Goal: Information Seeking & Learning: Check status

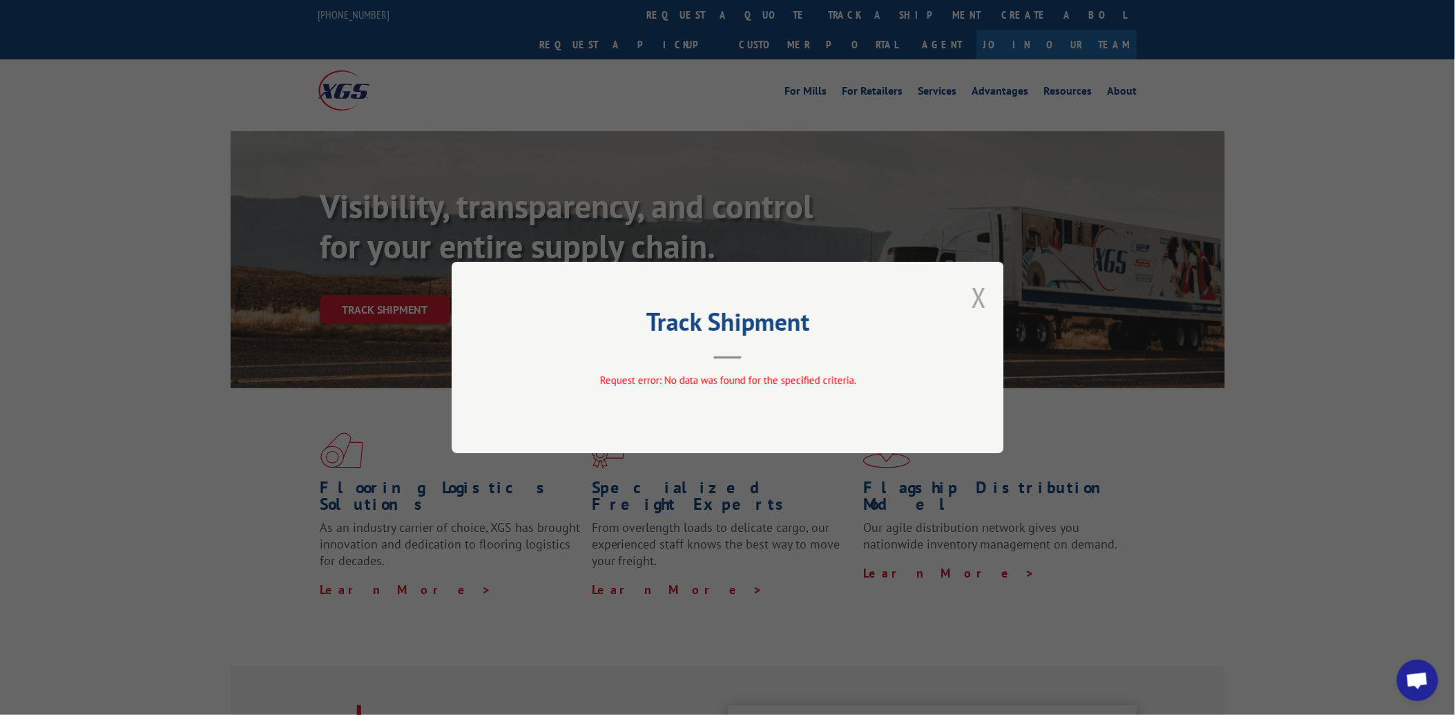
click at [973, 295] on button "Close modal" at bounding box center [979, 297] width 15 height 37
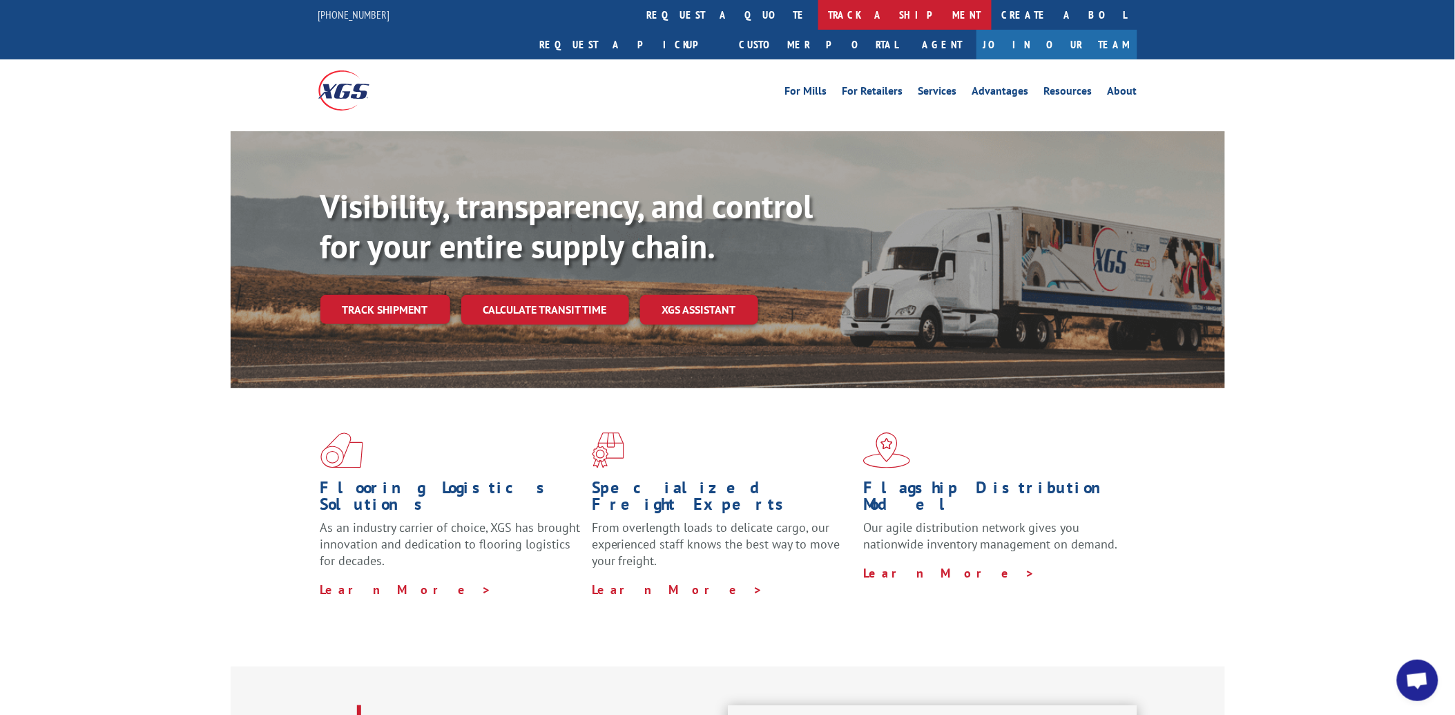
click at [818, 17] on link "track a shipment" at bounding box center [904, 15] width 173 height 30
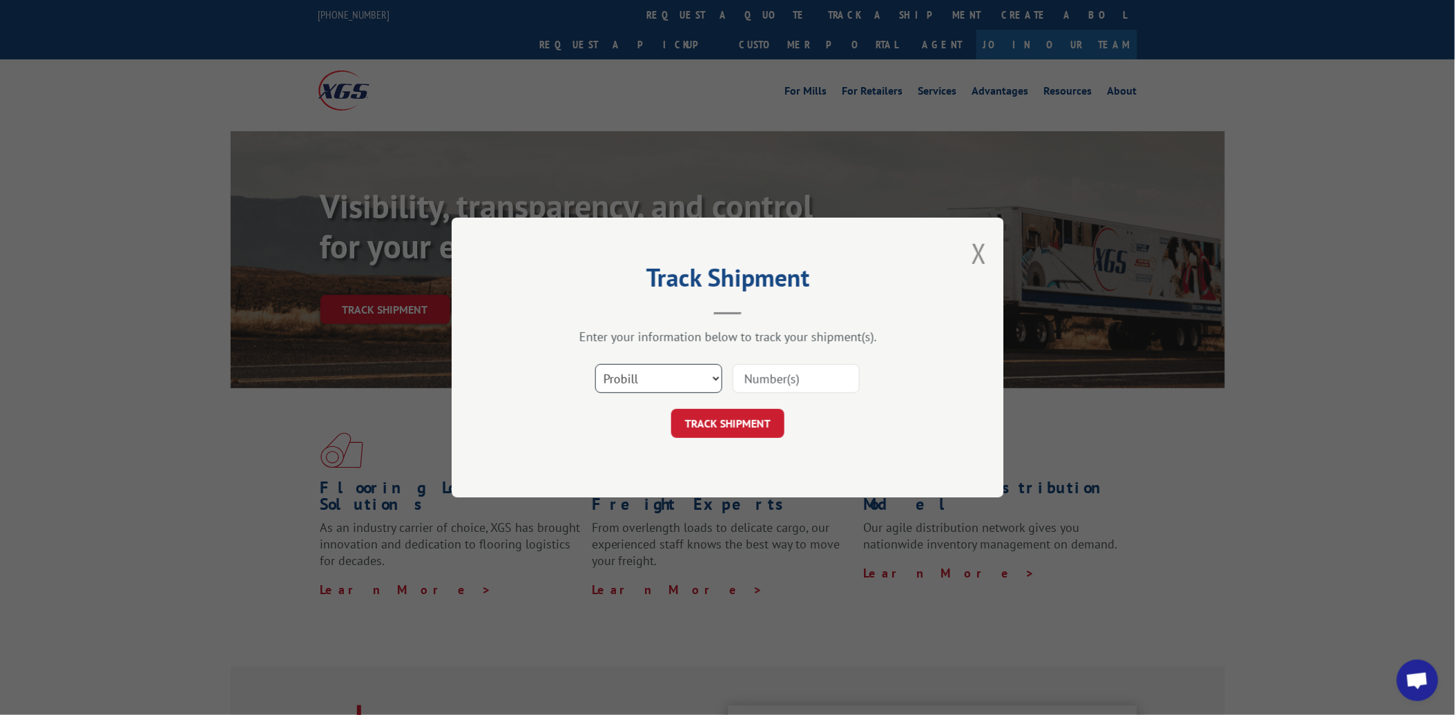
click at [647, 385] on select "Select category... Probill BOL PO" at bounding box center [658, 378] width 127 height 29
select select "po"
click at [595, 364] on select "Select category... Probill BOL PO" at bounding box center [658, 378] width 127 height 29
click at [757, 383] on input at bounding box center [796, 378] width 127 height 29
paste input "12510635"
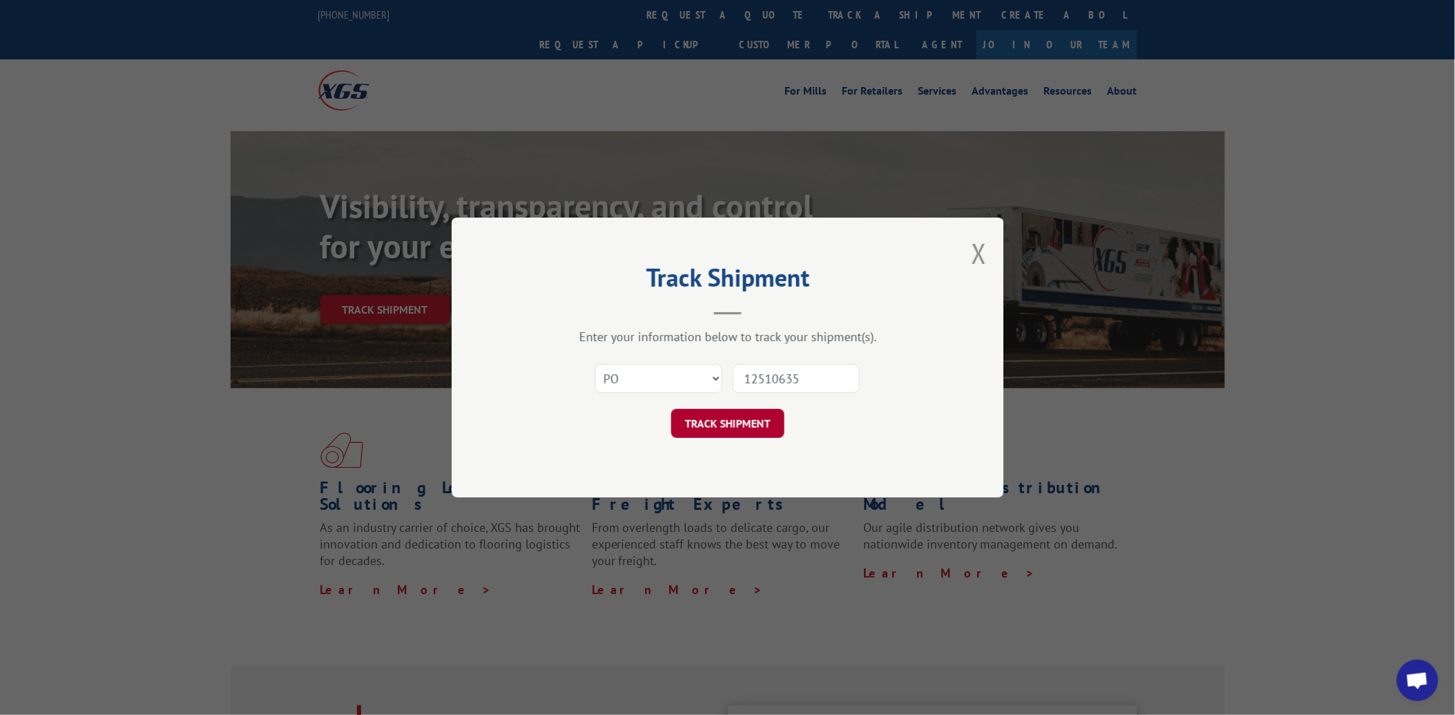
type input "12510635"
drag, startPoint x: 737, startPoint y: 429, endPoint x: 735, endPoint y: 422, distance: 7.2
click at [737, 429] on button "TRACK SHIPMENT" at bounding box center [727, 423] width 113 height 29
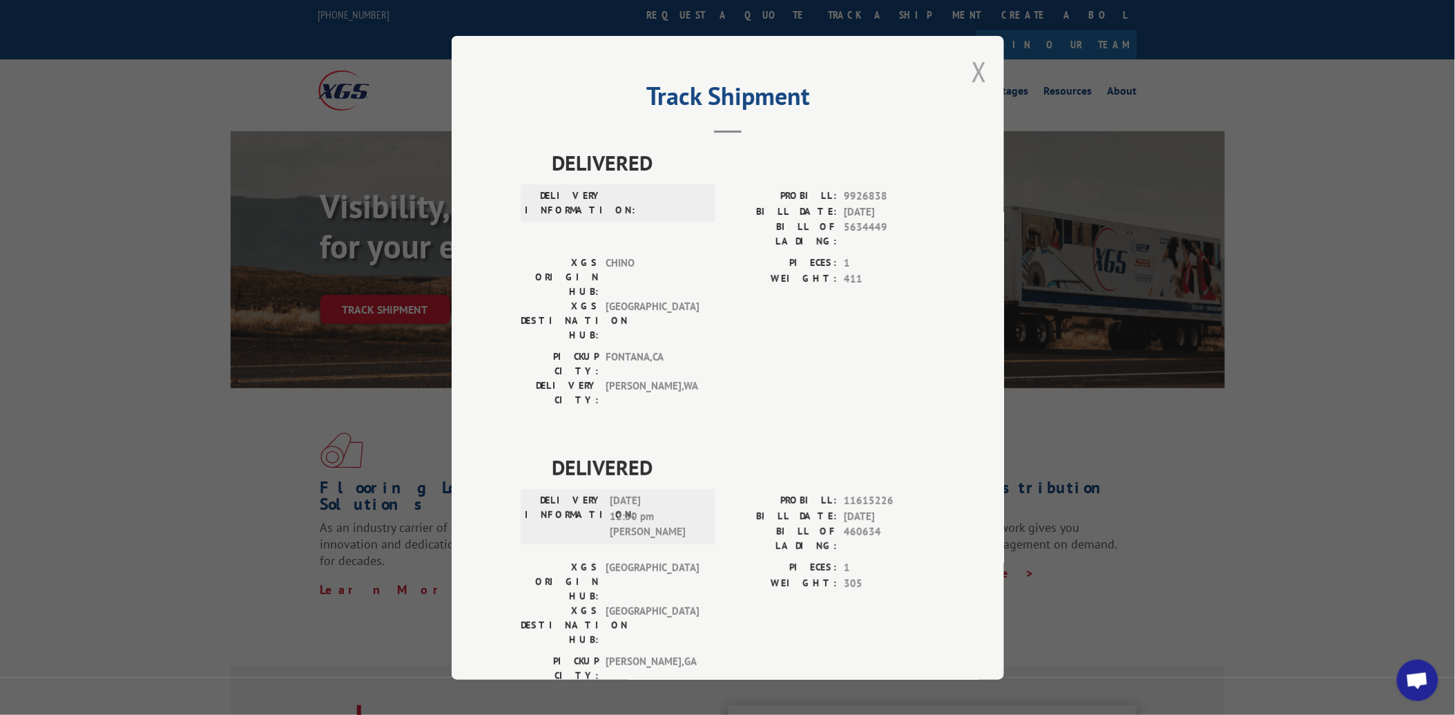
click at [974, 72] on button "Close modal" at bounding box center [979, 71] width 15 height 37
